Goal: Information Seeking & Learning: Learn about a topic

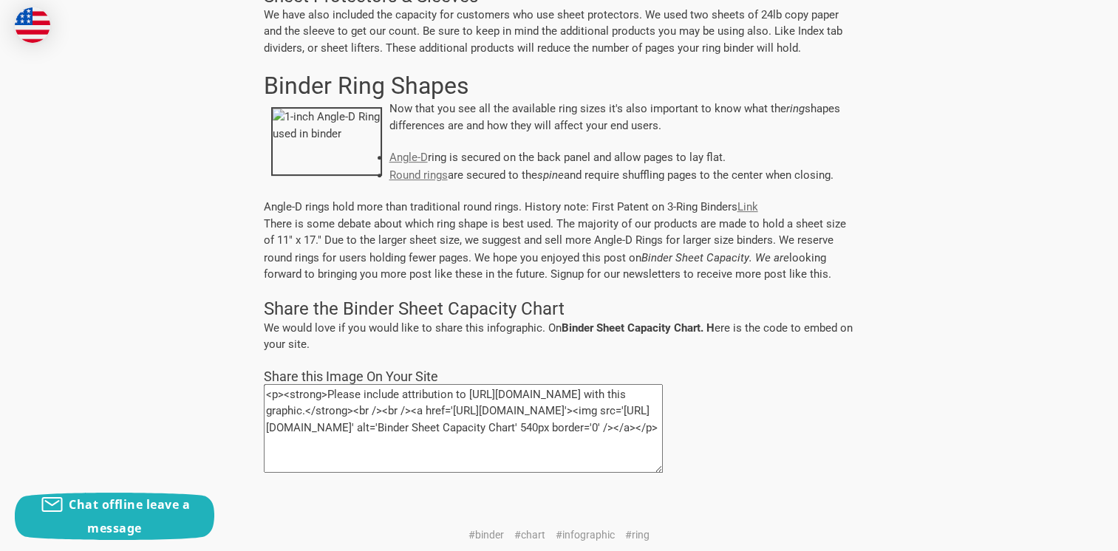
scroll to position [591, 0]
click at [411, 177] on link "Round rings" at bounding box center [418, 175] width 58 height 13
